Goal: Information Seeking & Learning: Learn about a topic

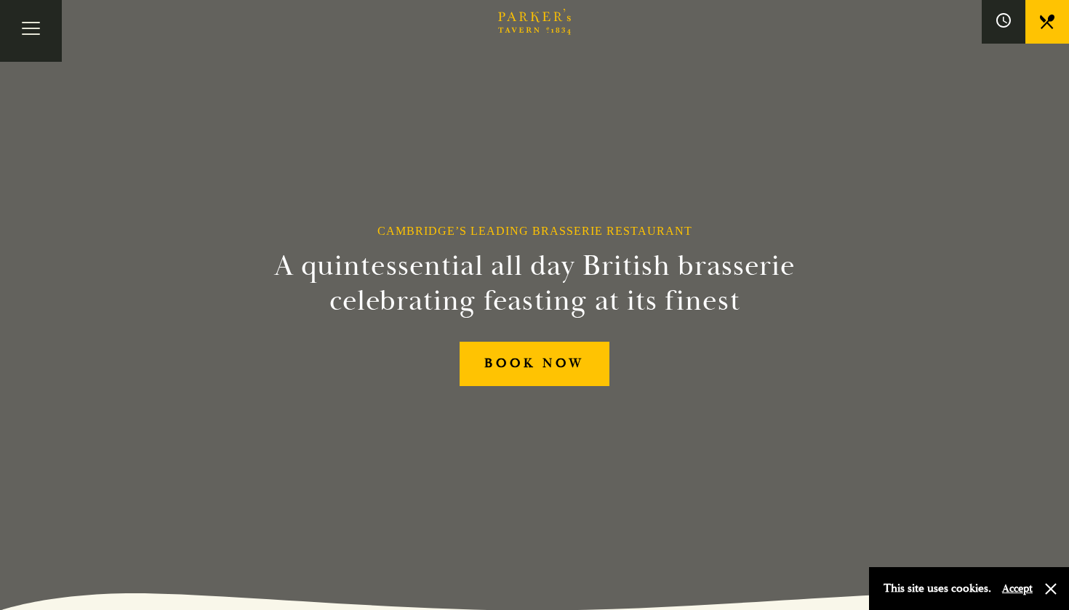
click at [1018, 587] on button "Accept" at bounding box center [1017, 589] width 31 height 14
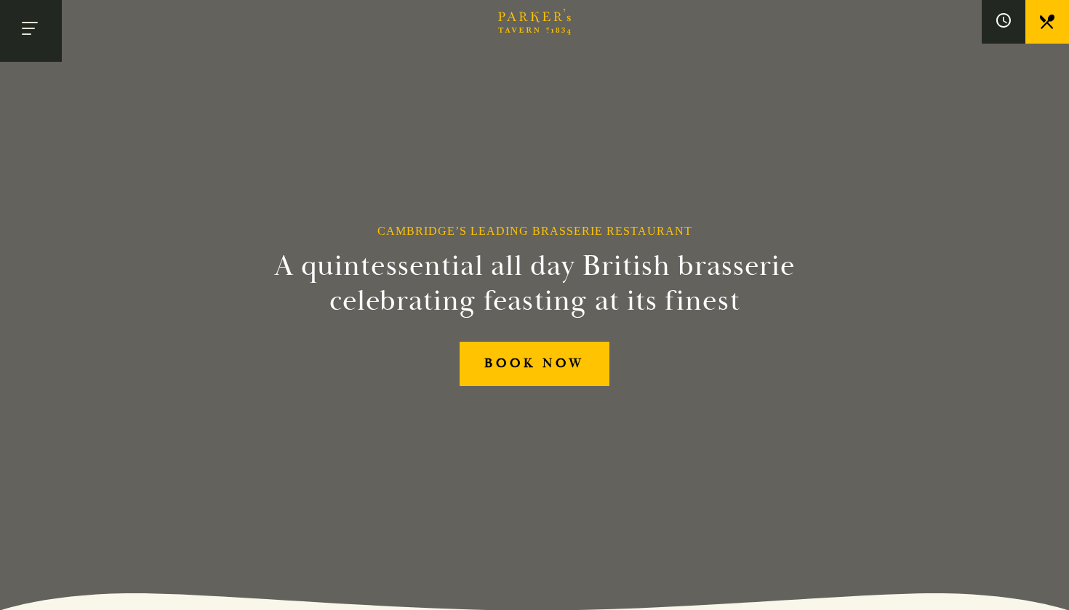
click at [45, 25] on button "Toggle navigation" at bounding box center [31, 31] width 62 height 62
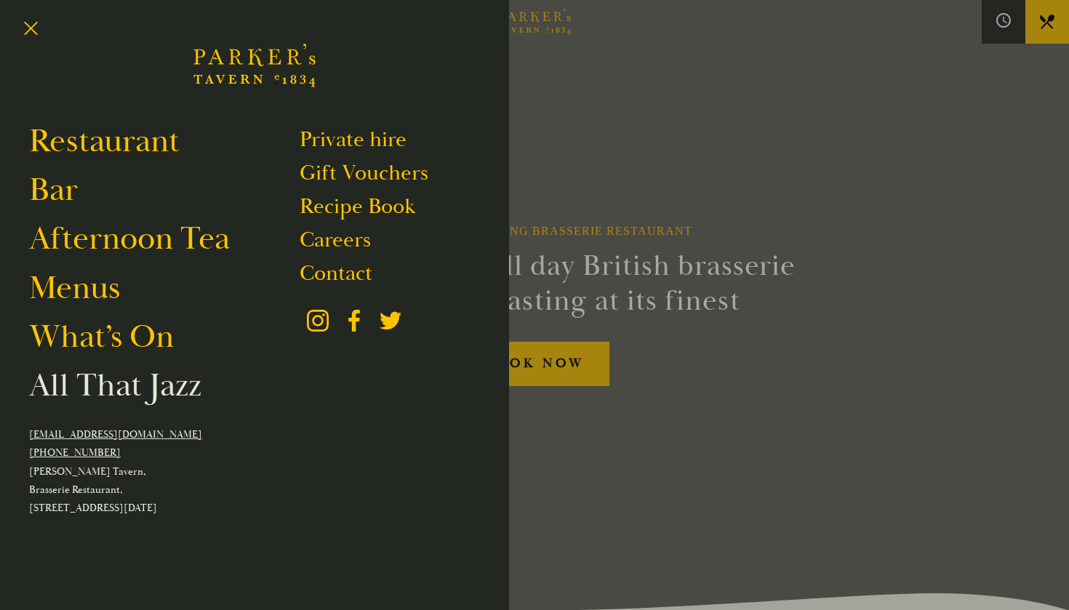
click at [130, 382] on link "All That Jazz" at bounding box center [115, 385] width 172 height 41
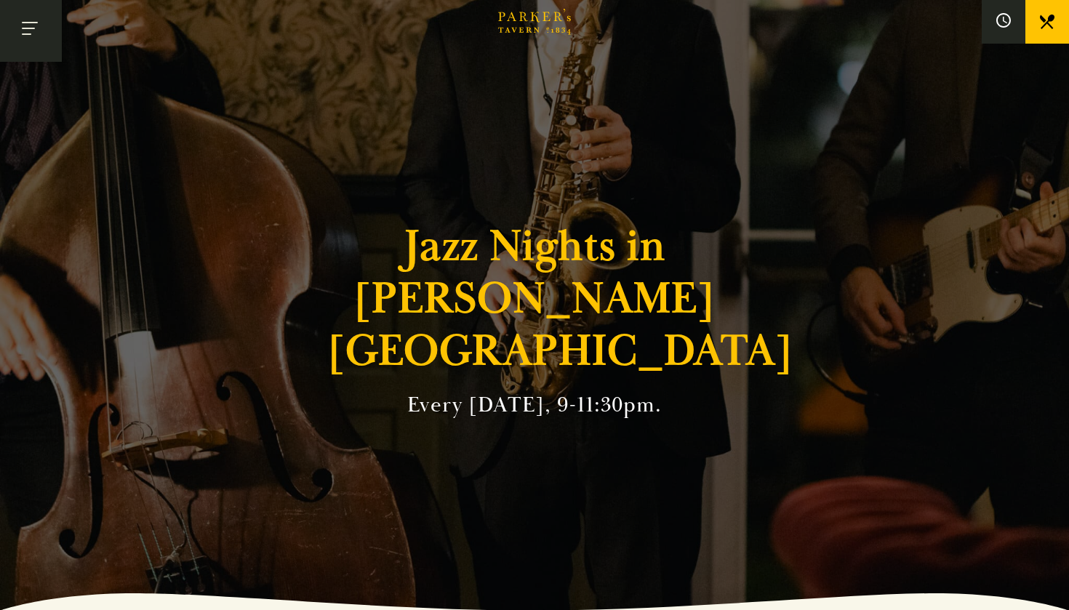
click at [37, 34] on button "Toggle navigation" at bounding box center [31, 31] width 62 height 62
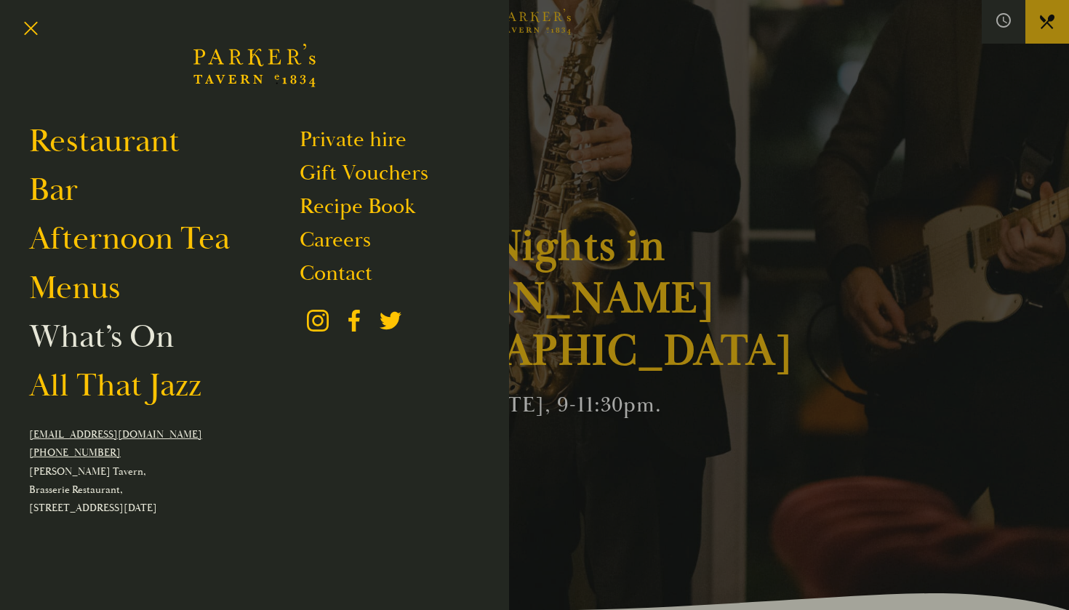
click at [100, 339] on link "What’s On" at bounding box center [101, 336] width 145 height 41
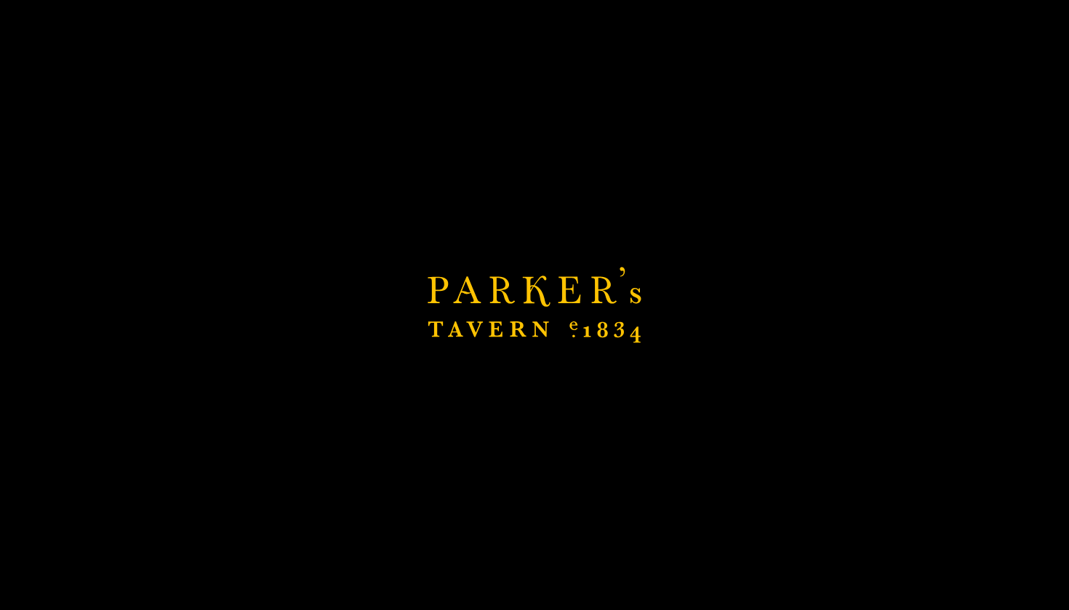
click at [100, 339] on link "What’s On" at bounding box center [101, 336] width 145 height 41
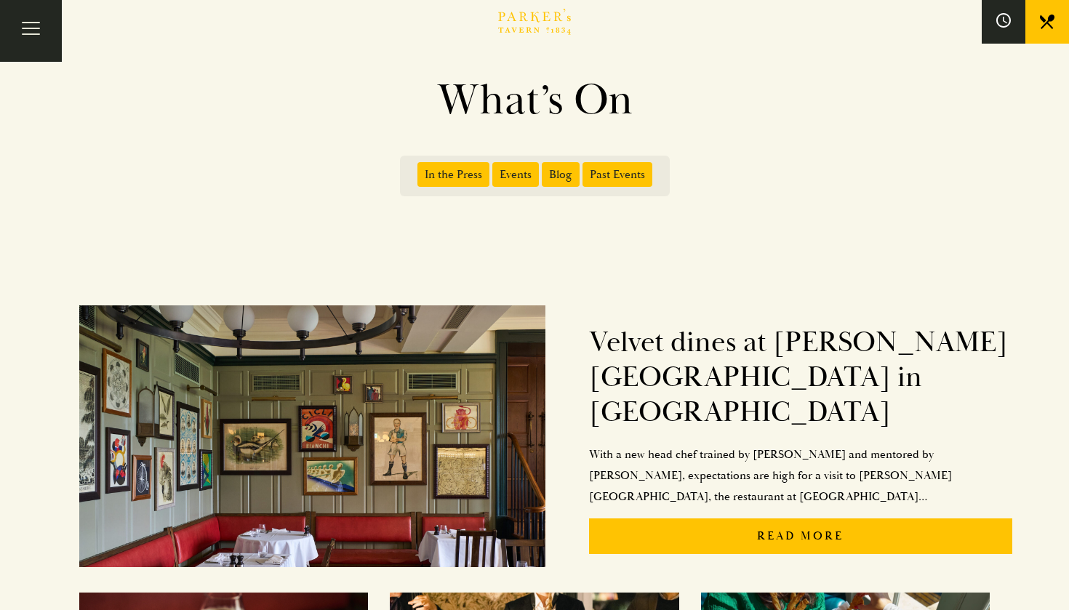
scroll to position [55, 0]
